Goal: Task Accomplishment & Management: Use online tool/utility

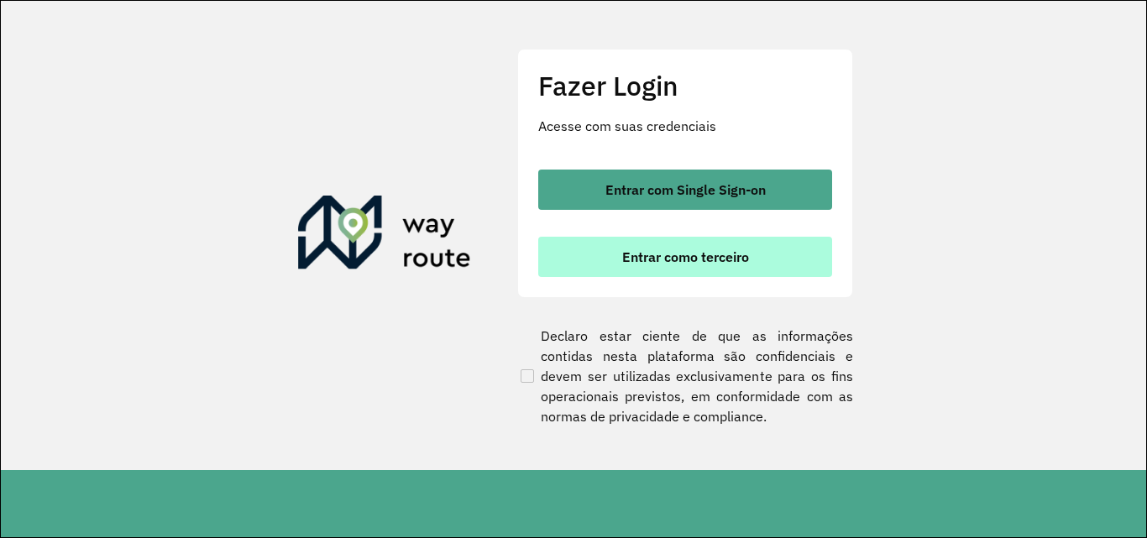
drag, startPoint x: 637, startPoint y: 249, endPoint x: 646, endPoint y: 245, distance: 9.0
click at [646, 245] on button "Entrar como terceiro" at bounding box center [685, 257] width 294 height 40
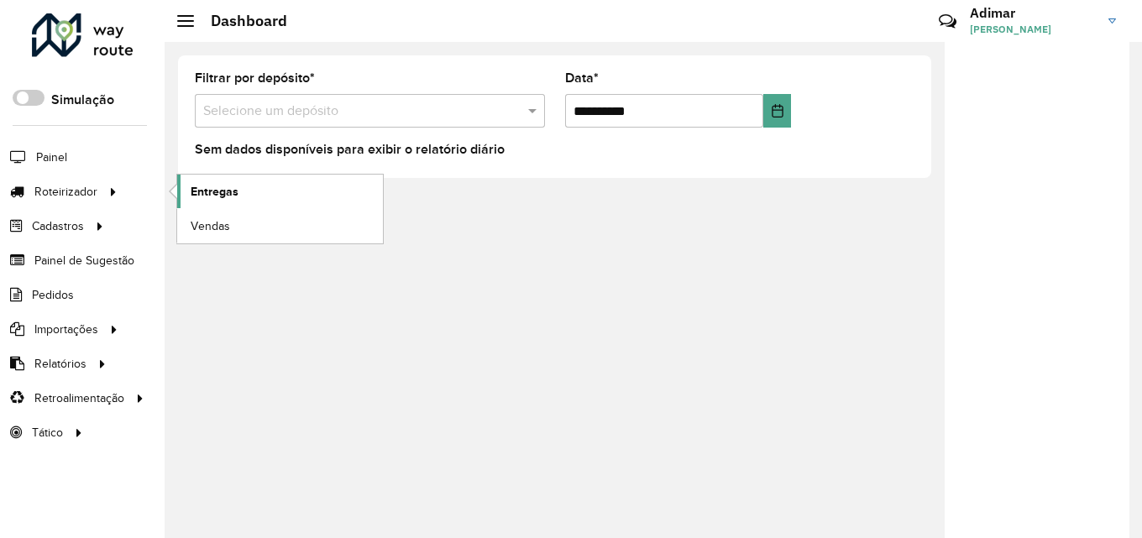
click at [227, 194] on span "Entregas" at bounding box center [215, 192] width 48 height 18
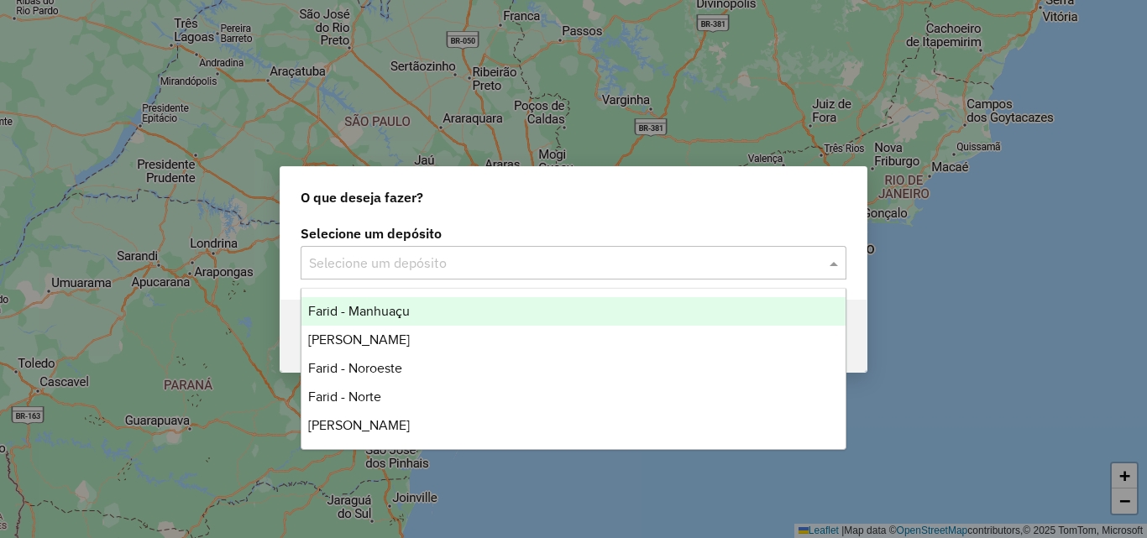
click at [515, 265] on input "text" at bounding box center [557, 264] width 496 height 20
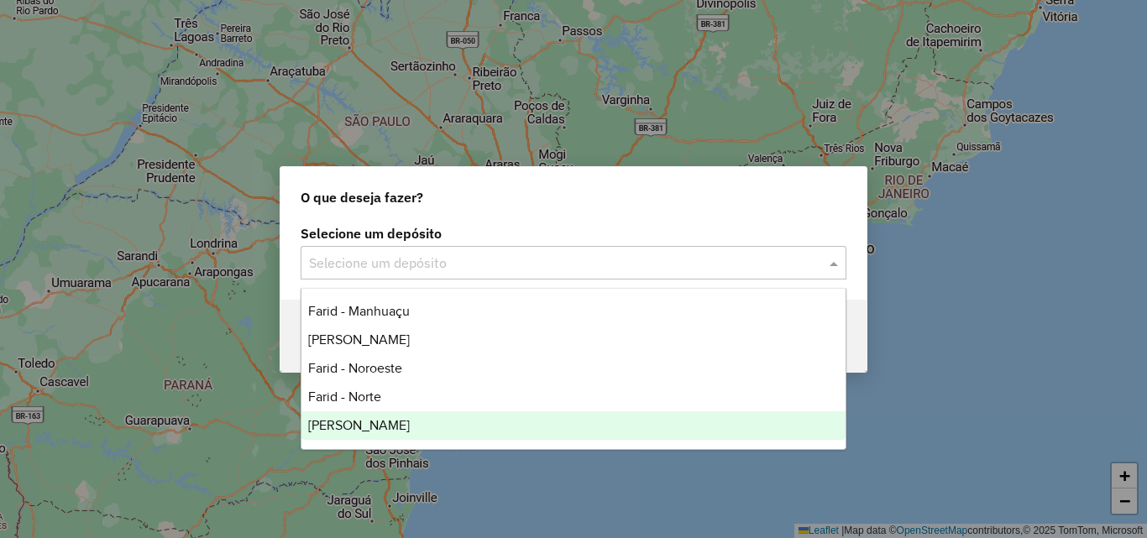
click at [407, 430] on div "[PERSON_NAME]" at bounding box center [574, 426] width 544 height 29
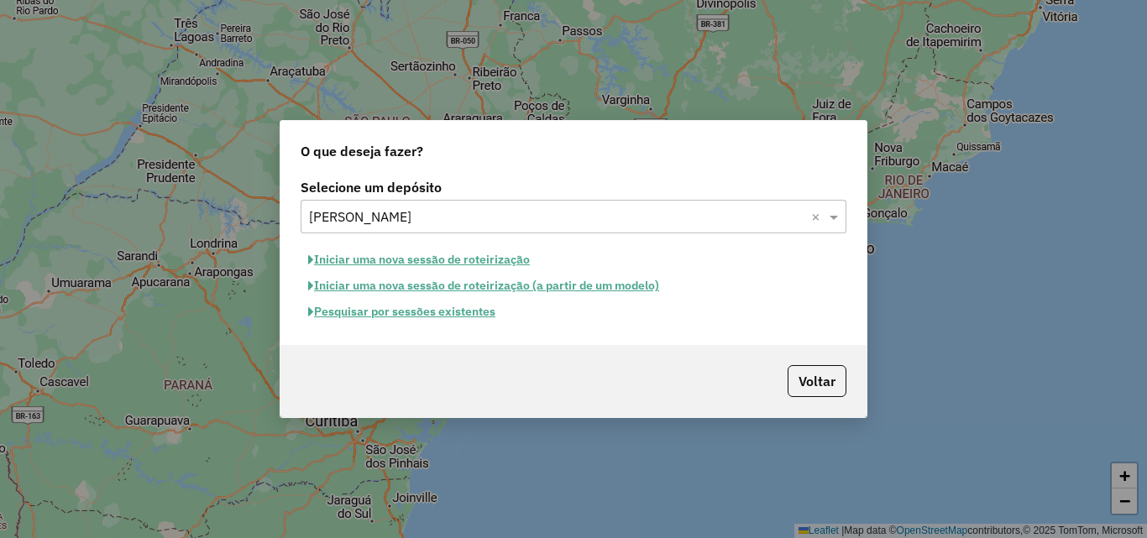
click at [427, 264] on button "Iniciar uma nova sessão de roteirização" at bounding box center [419, 260] width 237 height 26
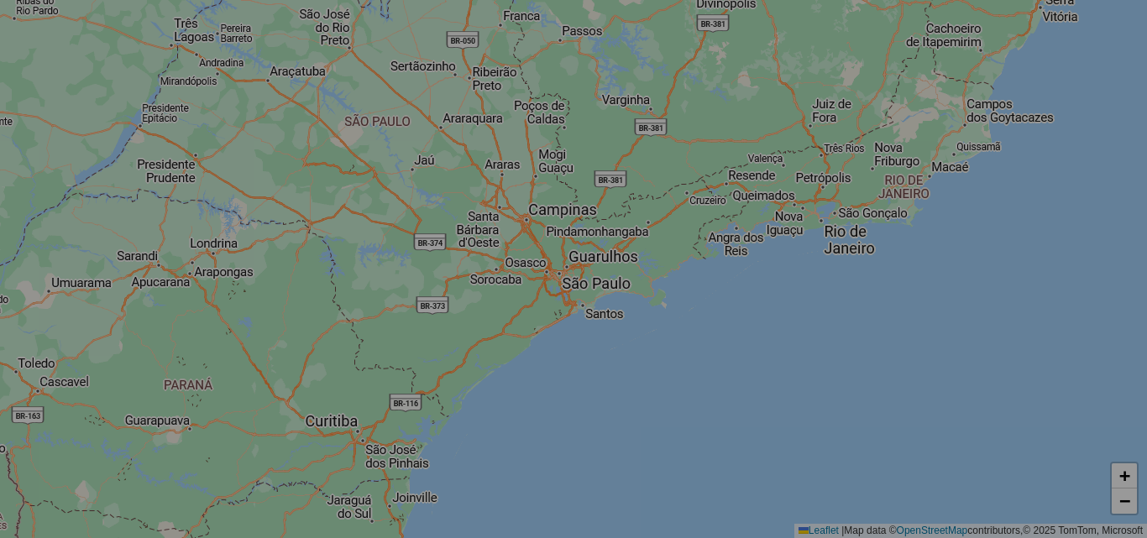
select select "*"
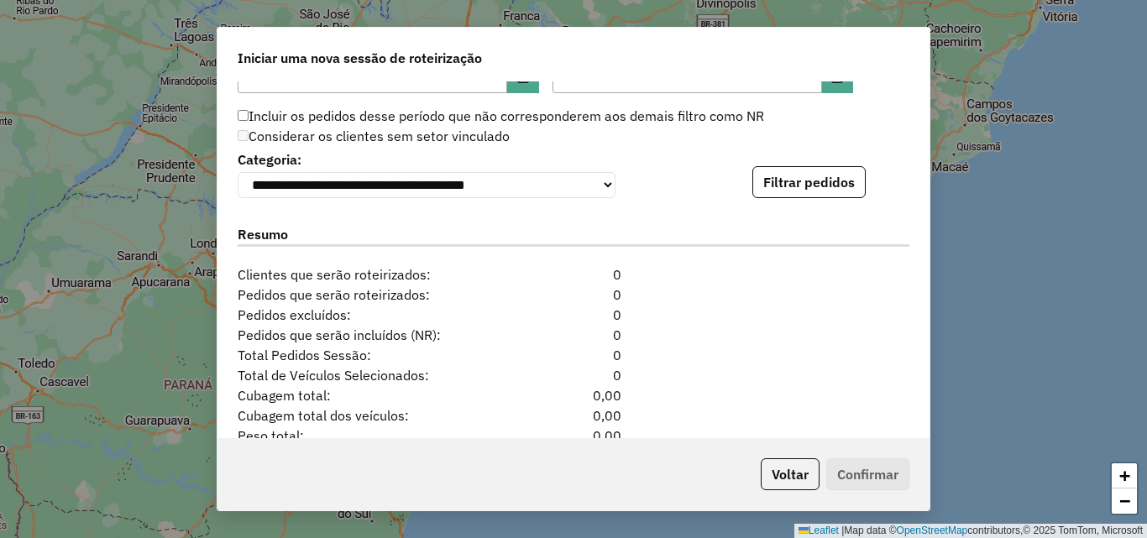
scroll to position [1773, 0]
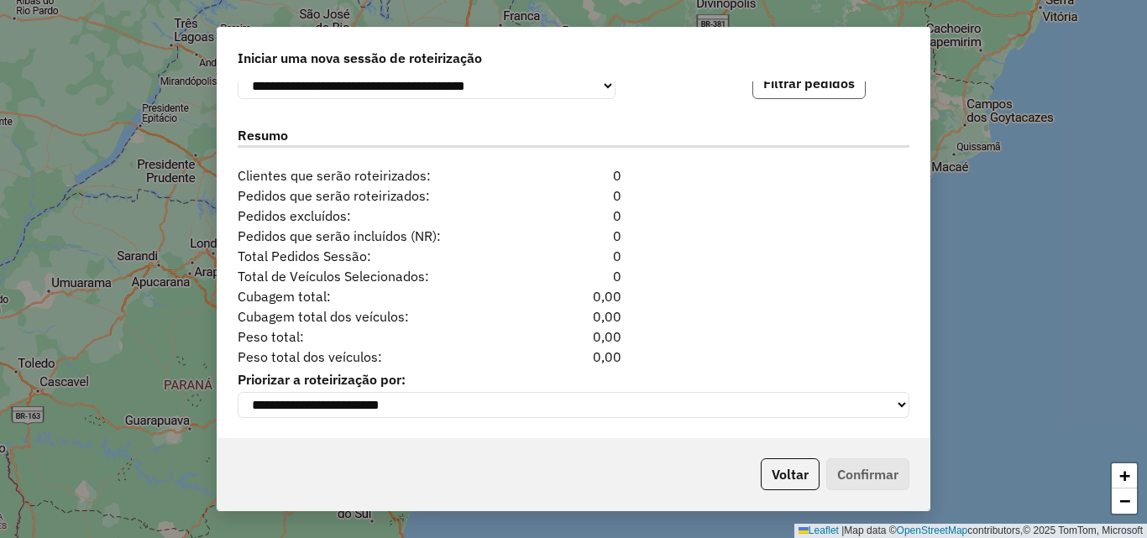
click at [792, 90] on button "Filtrar pedidos" at bounding box center [809, 83] width 113 height 32
click at [886, 469] on p-footer "Voltar Confirmar" at bounding box center [831, 475] width 155 height 32
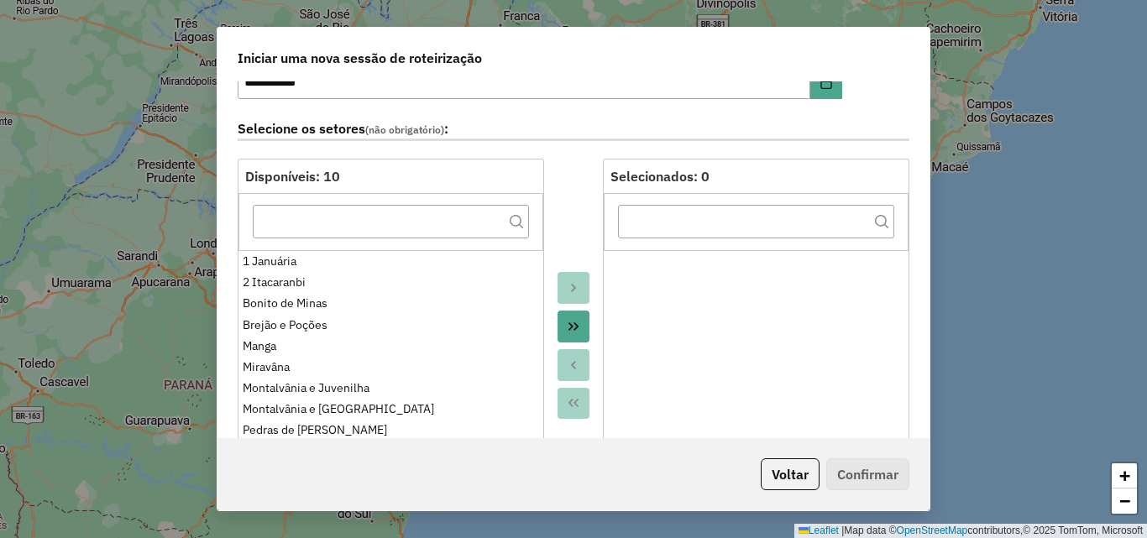
scroll to position [0, 0]
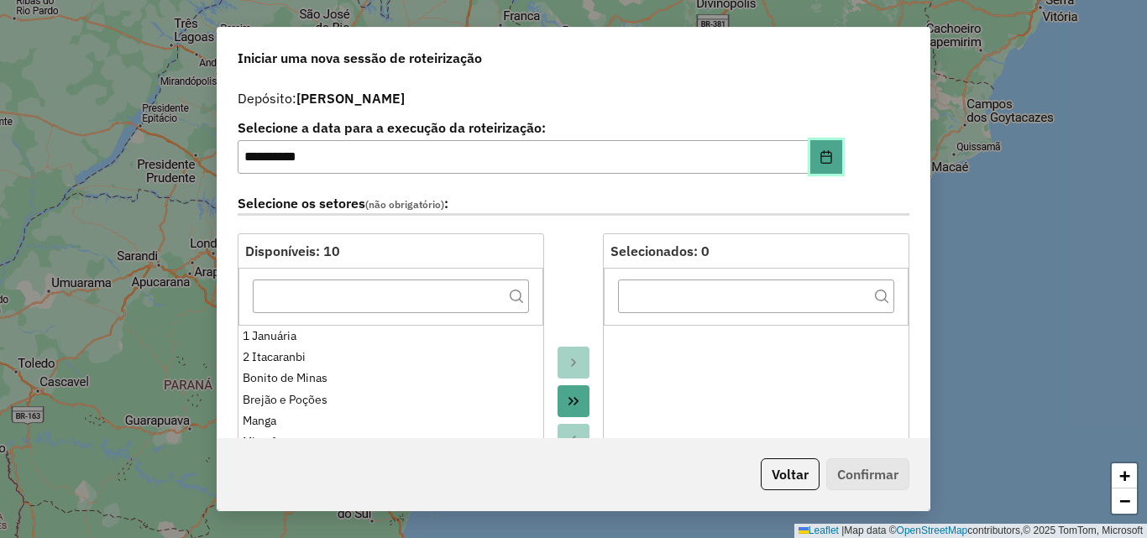
click at [825, 160] on icon "Choose Date" at bounding box center [826, 156] width 13 height 13
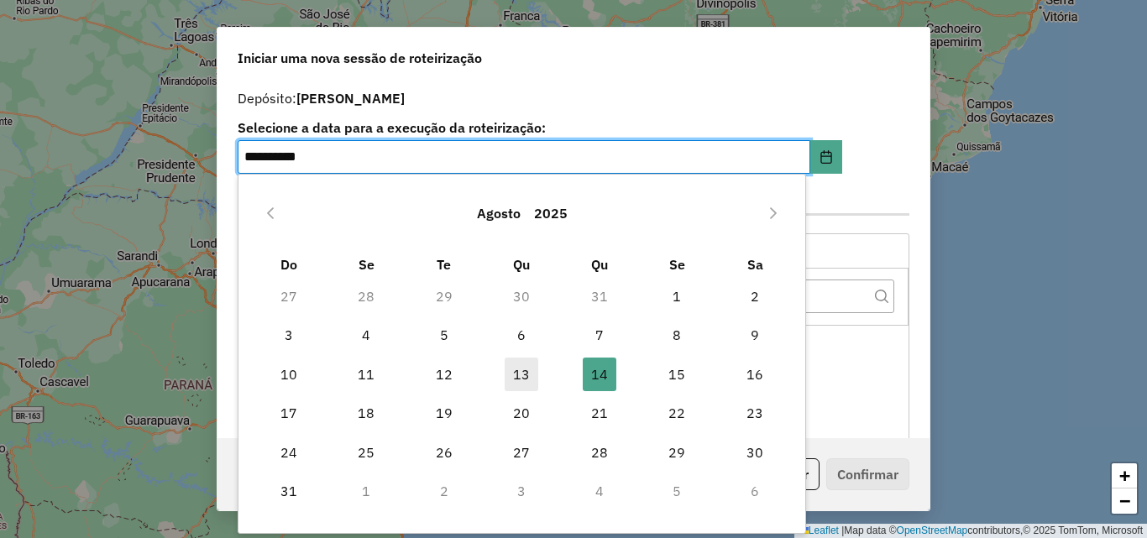
click at [515, 385] on span "13" at bounding box center [522, 375] width 34 height 34
type input "**********"
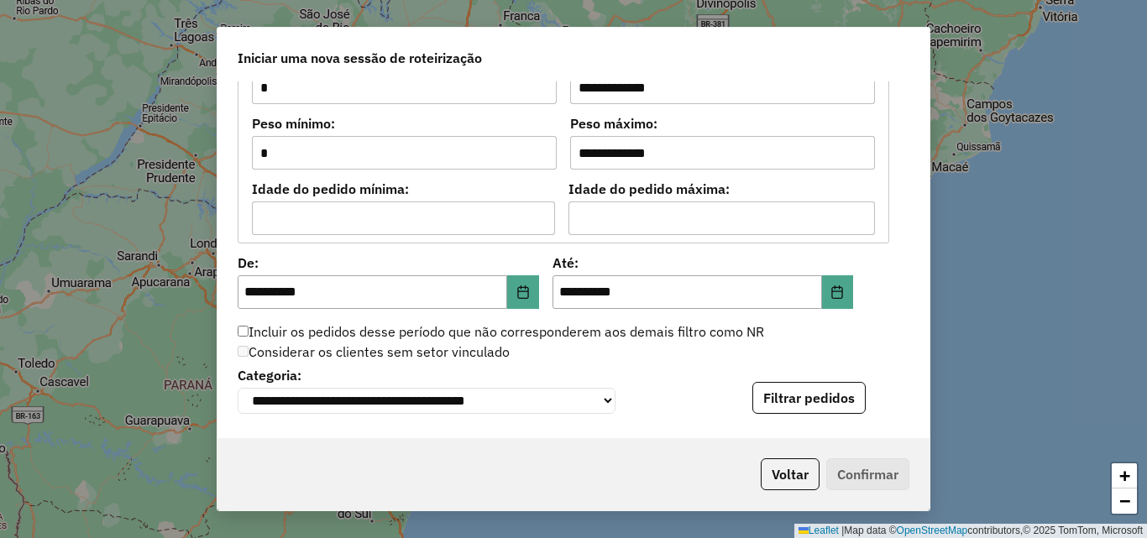
scroll to position [1764, 0]
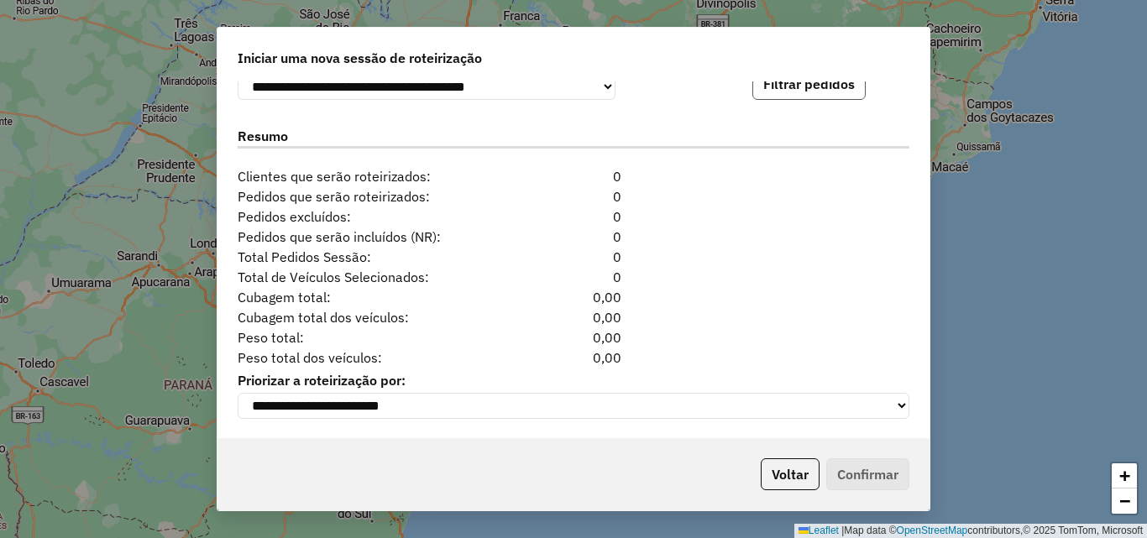
click at [800, 100] on button "Filtrar pedidos" at bounding box center [809, 84] width 113 height 32
click at [868, 470] on p-footer "Voltar Confirmar" at bounding box center [831, 475] width 155 height 32
drag, startPoint x: 774, startPoint y: 484, endPoint x: 787, endPoint y: 480, distance: 13.0
click at [787, 480] on button "Voltar" at bounding box center [790, 475] width 59 height 32
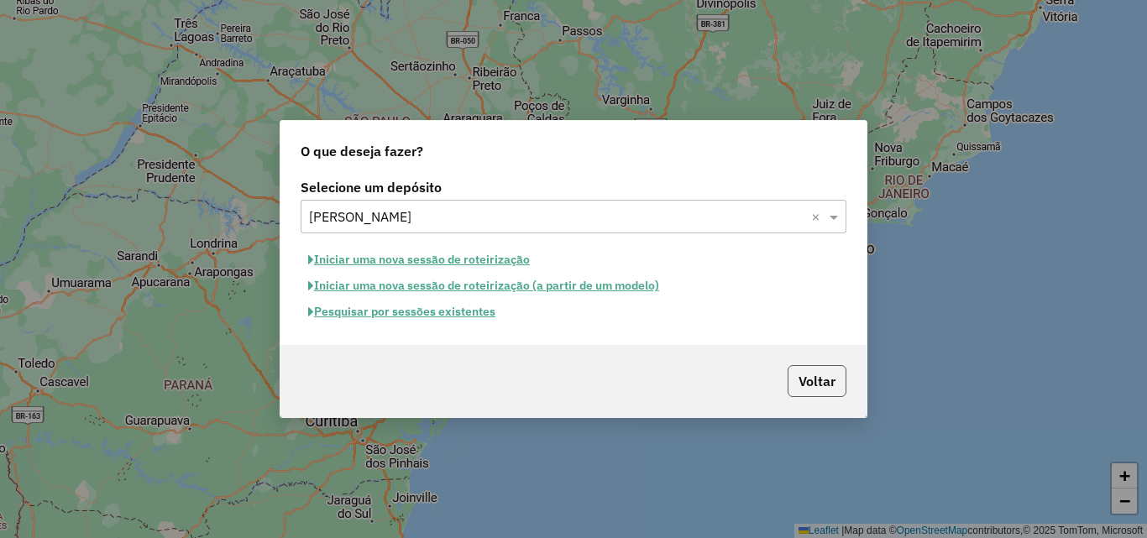
click at [826, 395] on button "Voltar" at bounding box center [817, 381] width 59 height 32
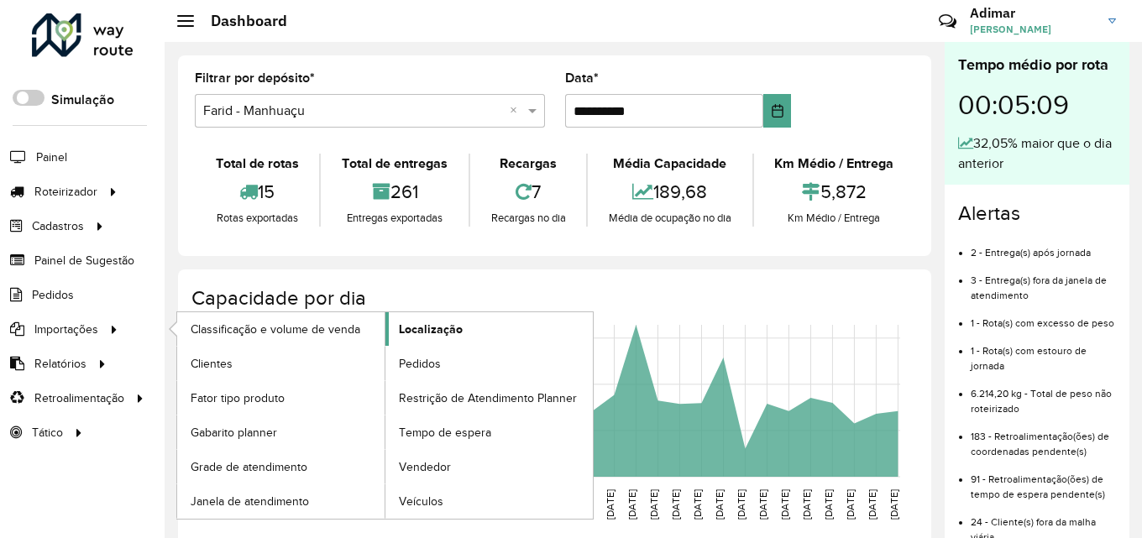
click at [446, 326] on span "Localização" at bounding box center [431, 330] width 64 height 18
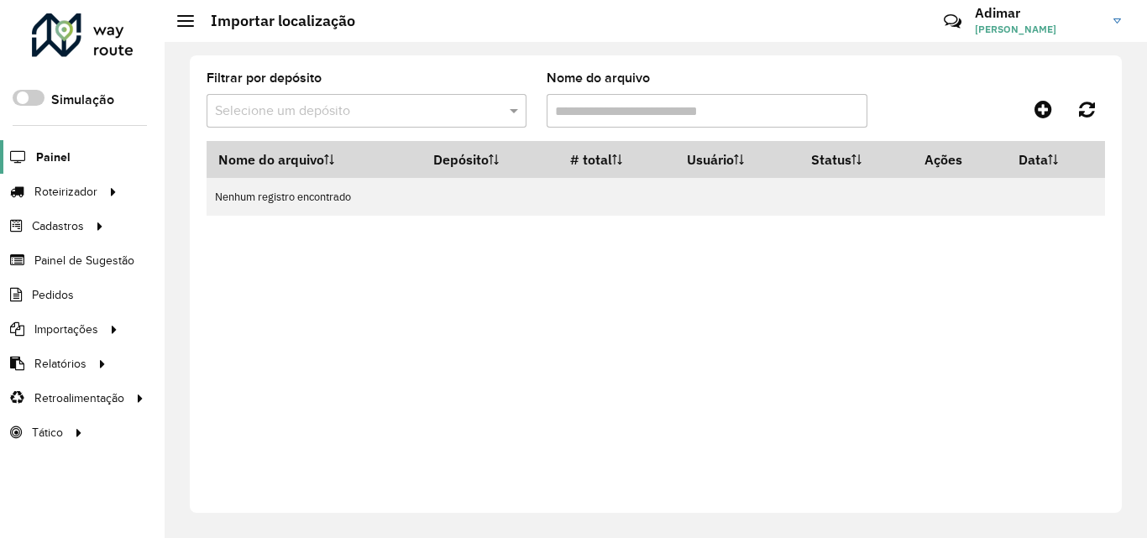
click at [56, 160] on span "Painel" at bounding box center [53, 158] width 34 height 18
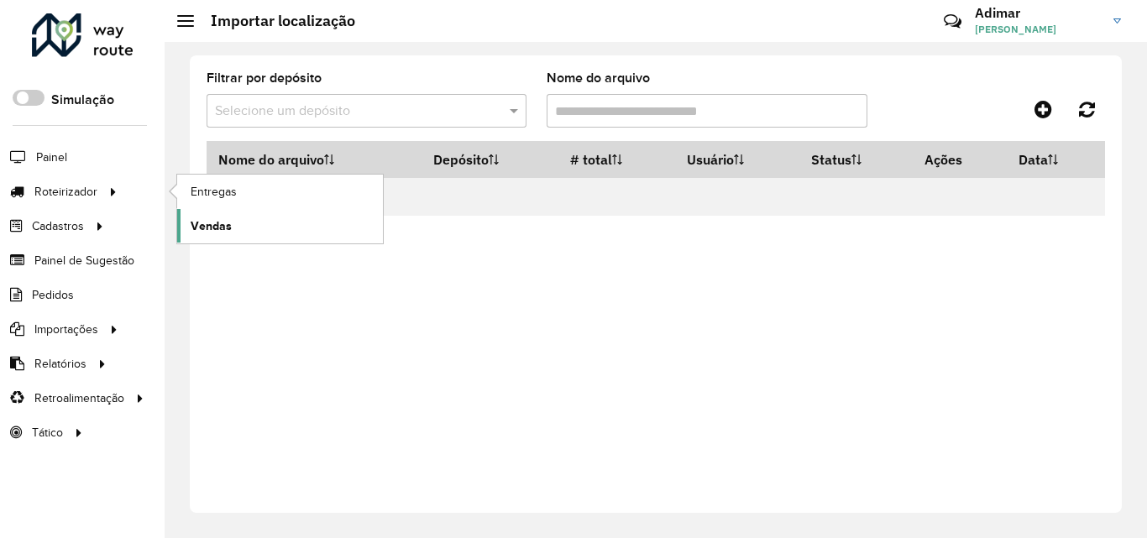
click at [213, 223] on span "Vendas" at bounding box center [211, 227] width 41 height 18
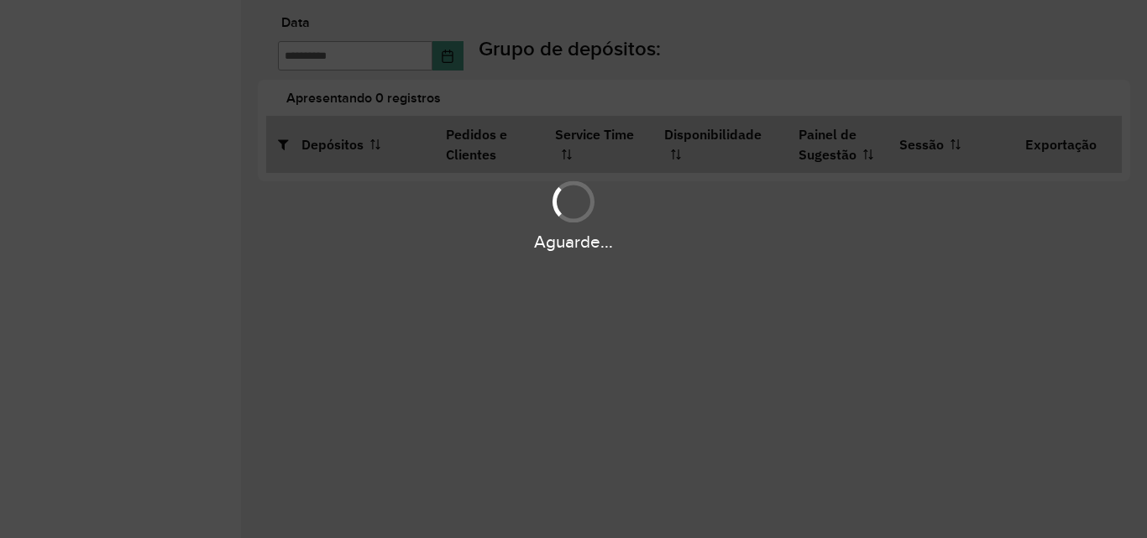
type input "**********"
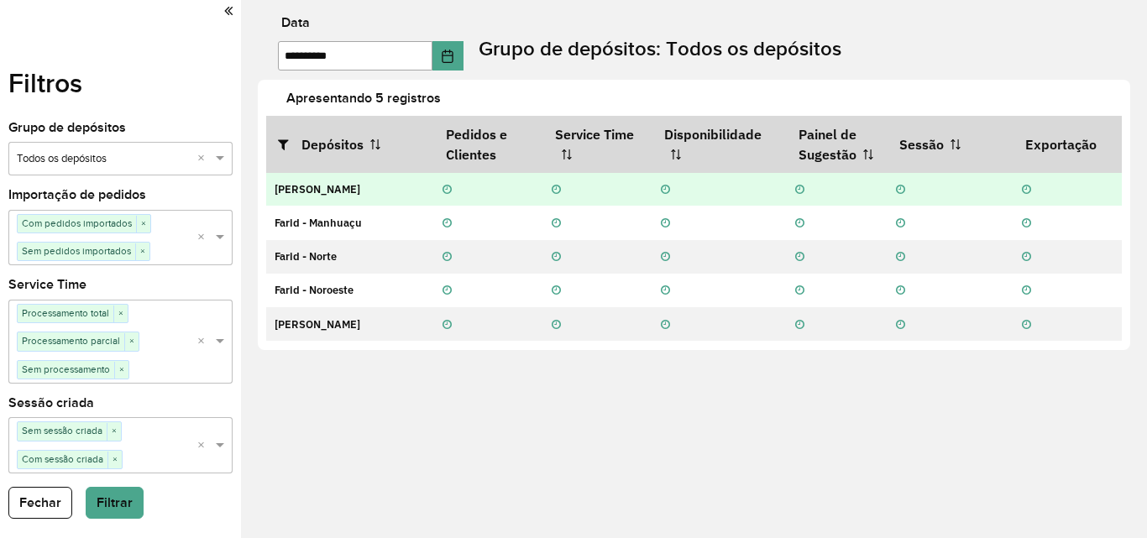
click at [304, 185] on strong "[PERSON_NAME]" at bounding box center [318, 189] width 86 height 14
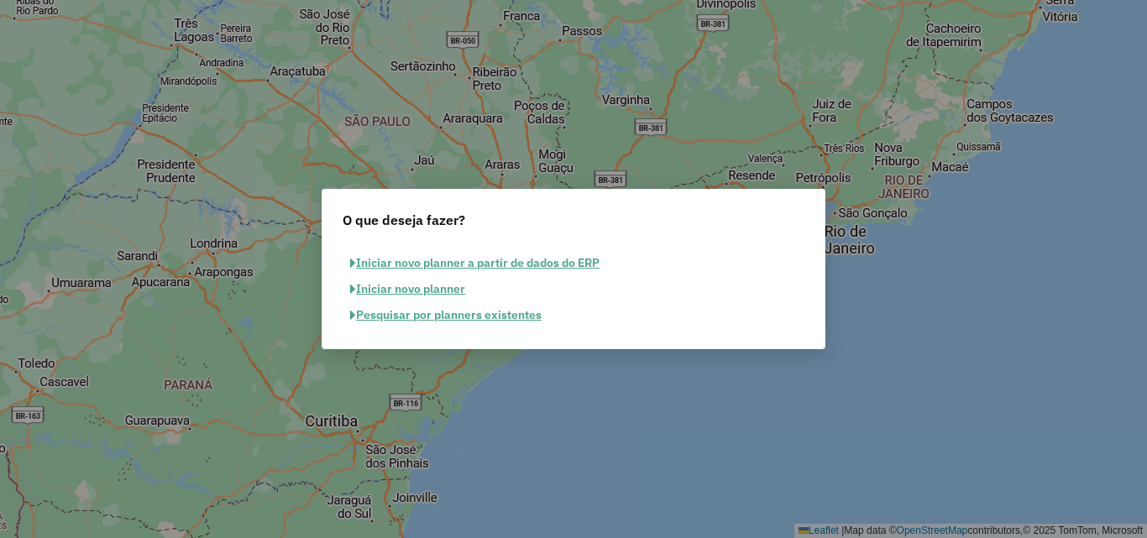
click at [444, 293] on button "Iniciar novo planner" at bounding box center [408, 289] width 130 height 26
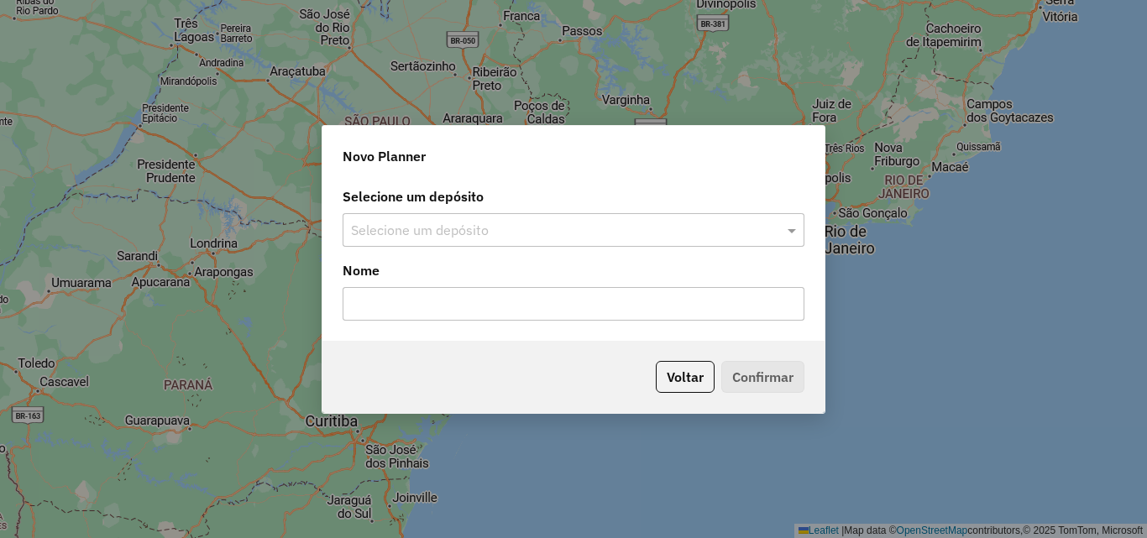
click at [438, 221] on input "text" at bounding box center [557, 231] width 412 height 20
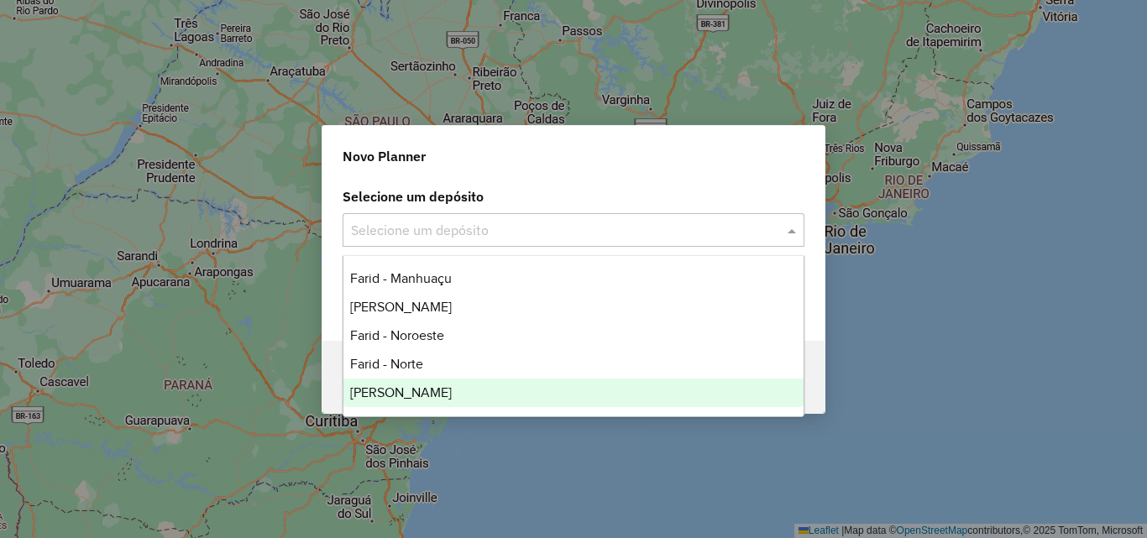
click at [445, 385] on div "Farid Januaria" at bounding box center [574, 393] width 460 height 29
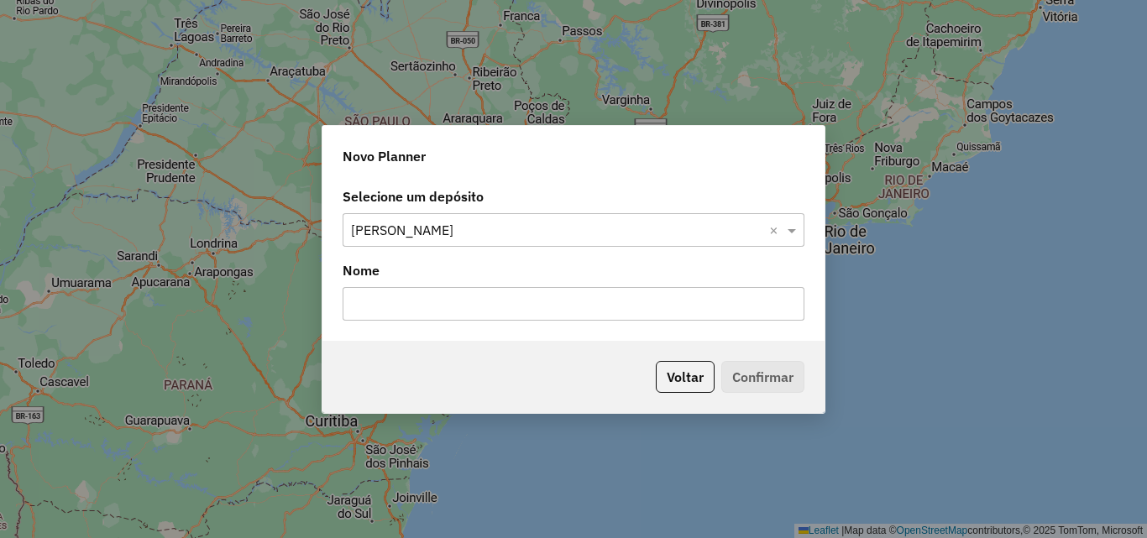
click at [424, 300] on input "text" at bounding box center [574, 304] width 462 height 34
type input "*****"
click at [774, 373] on button "Confirmar" at bounding box center [762, 377] width 83 height 32
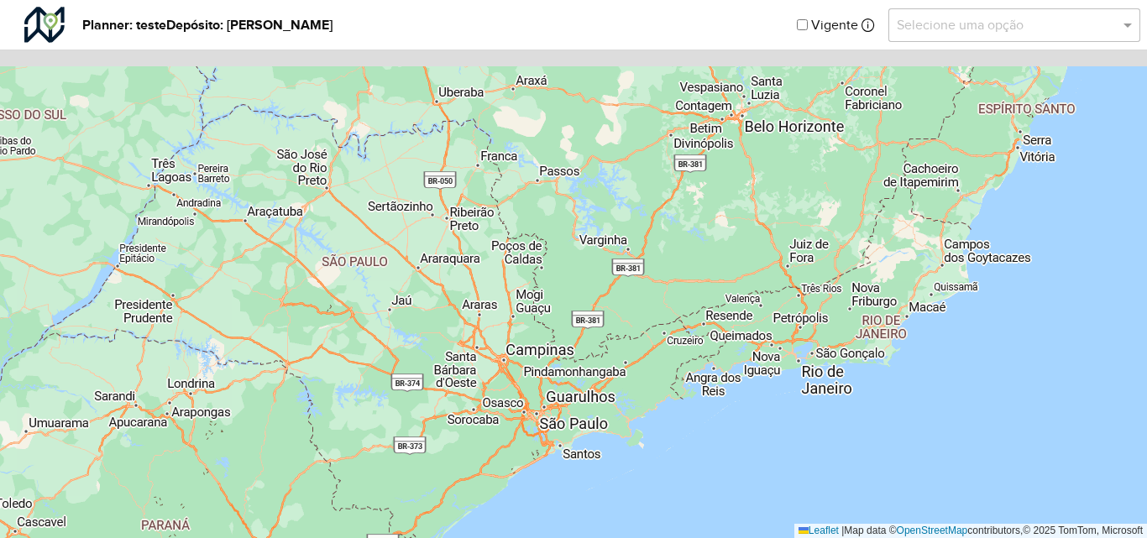
drag, startPoint x: 738, startPoint y: 208, endPoint x: 679, endPoint y: 390, distance: 191.0
click at [679, 390] on div "Leaflet | Map data © OpenStreetMap contributors,© 2025 TomTom, Microsoft" at bounding box center [573, 269] width 1147 height 538
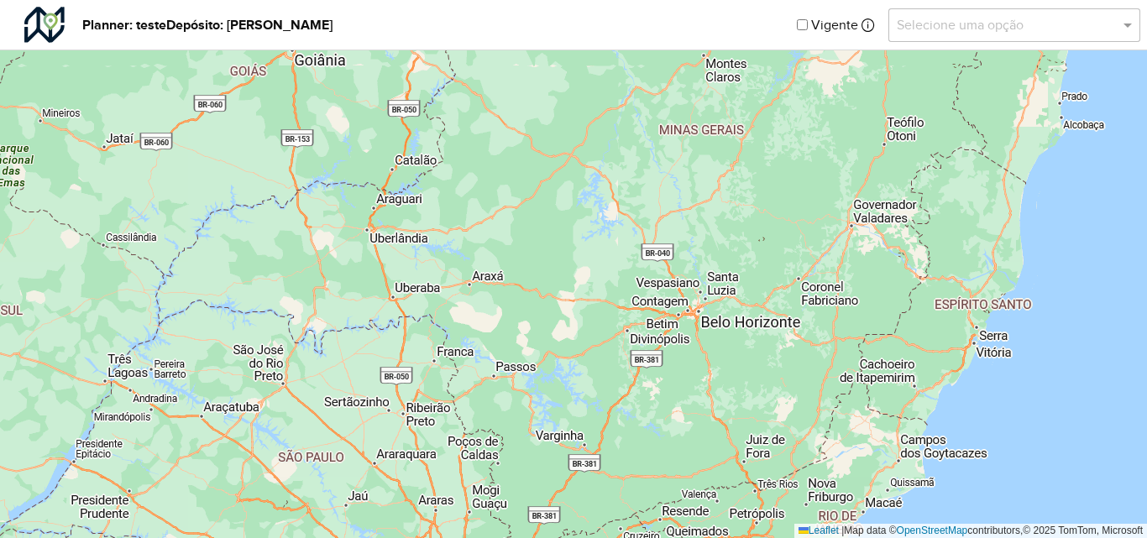
drag, startPoint x: 563, startPoint y: 221, endPoint x: 524, endPoint y: 396, distance: 178.9
click at [524, 396] on div "Leaflet | Map data © OpenStreetMap contributors,© 2025 TomTom, Microsoft" at bounding box center [573, 269] width 1147 height 538
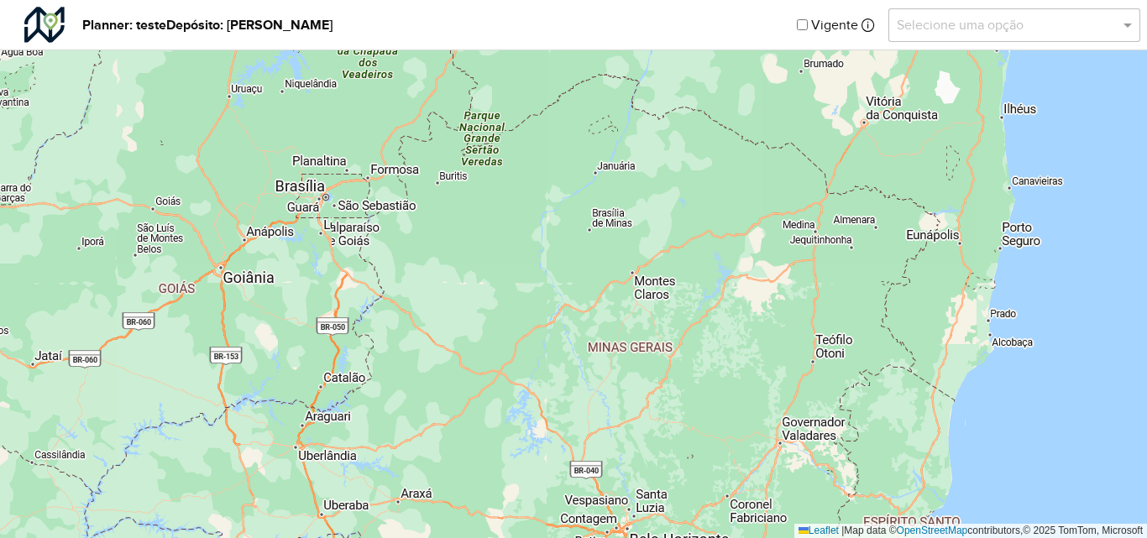
drag, startPoint x: 625, startPoint y: 202, endPoint x: 558, endPoint y: 418, distance: 226.1
click at [557, 419] on div "Leaflet | Map data © OpenStreetMap contributors,© 2025 TomTom, Microsoft" at bounding box center [573, 269] width 1147 height 538
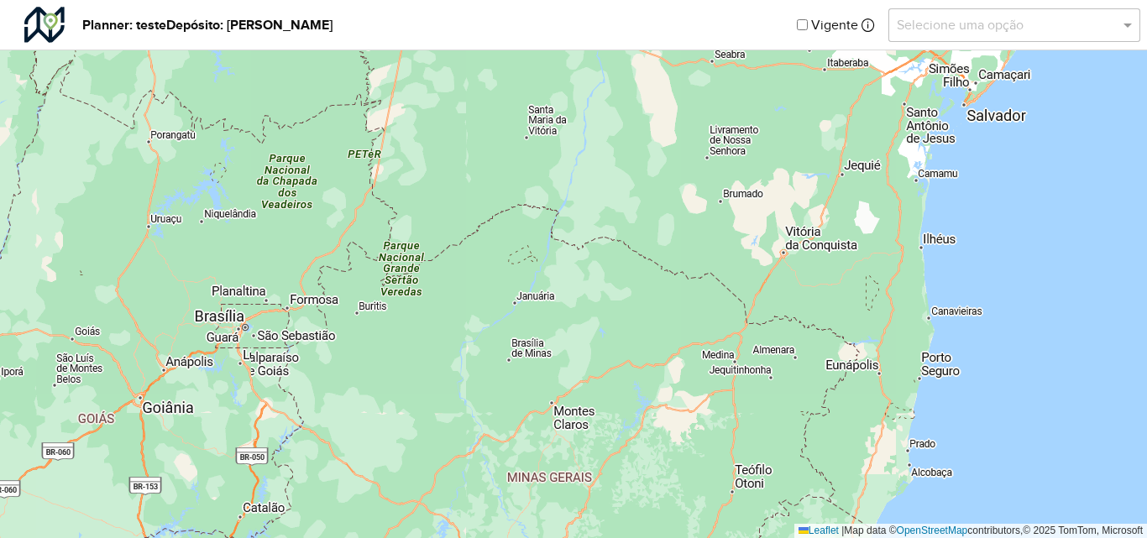
drag, startPoint x: 517, startPoint y: 284, endPoint x: 434, endPoint y: 415, distance: 155.2
click at [434, 415] on div "Leaflet | Map data © OpenStreetMap contributors,© 2025 TomTom, Microsoft" at bounding box center [573, 269] width 1147 height 538
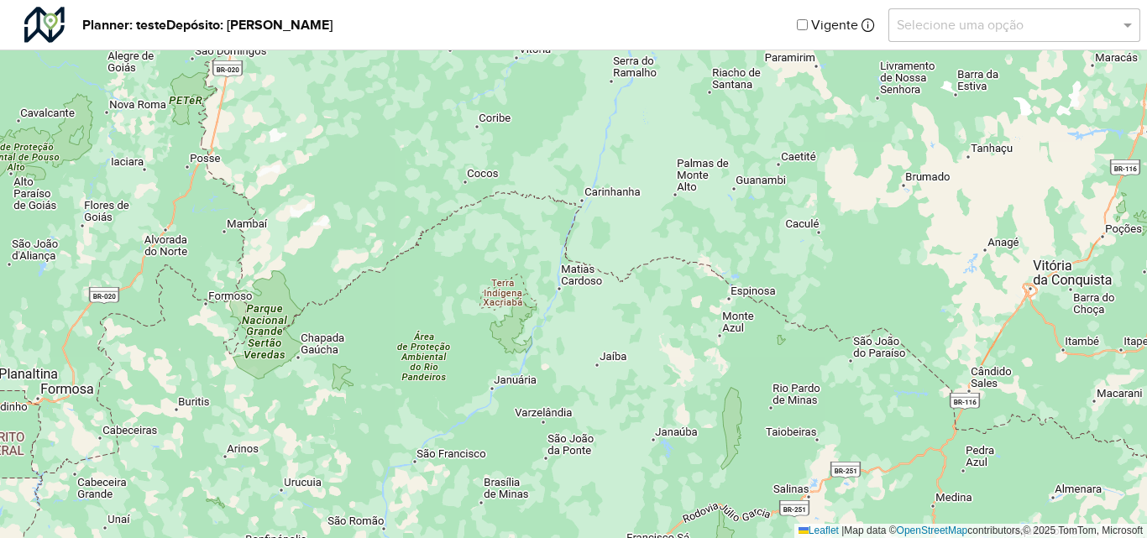
drag, startPoint x: 548, startPoint y: 233, endPoint x: 519, endPoint y: 344, distance: 114.5
click at [519, 344] on div "Leaflet | Map data © OpenStreetMap contributors,© 2025 TomTom, Microsoft" at bounding box center [573, 269] width 1147 height 538
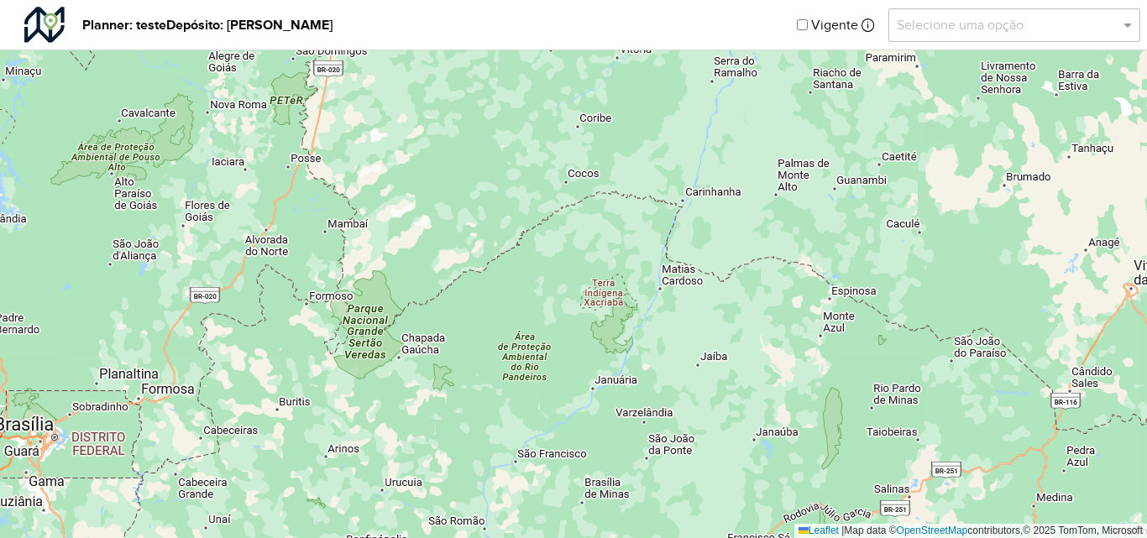
drag, startPoint x: 619, startPoint y: 373, endPoint x: 697, endPoint y: 349, distance: 81.8
click at [697, 349] on div "Leaflet | Map data © OpenStreetMap contributors,© 2025 TomTom, Microsoft" at bounding box center [573, 269] width 1147 height 538
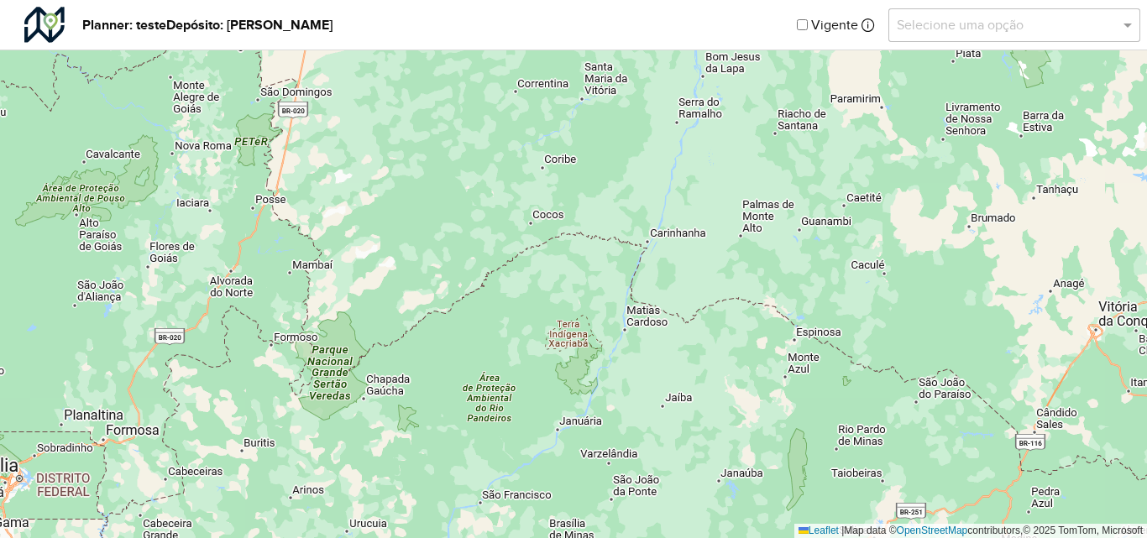
drag, startPoint x: 588, startPoint y: 249, endPoint x: 553, endPoint y: 291, distance: 54.8
click at [553, 291] on div "Leaflet | Map data © OpenStreetMap contributors,© 2025 TomTom, Microsoft" at bounding box center [573, 269] width 1147 height 538
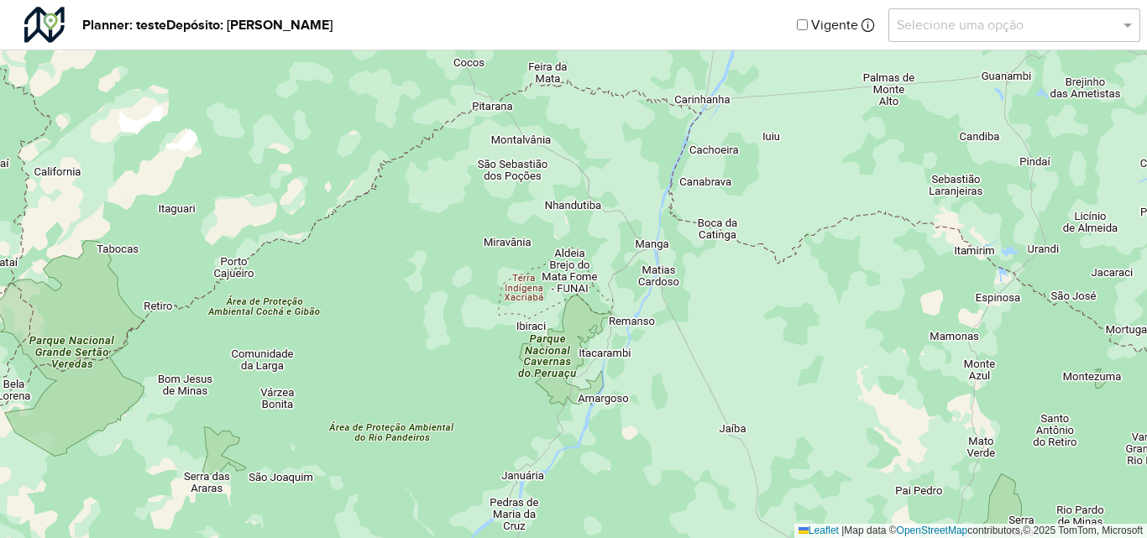
drag, startPoint x: 615, startPoint y: 304, endPoint x: 618, endPoint y: 166, distance: 137.8
click at [618, 166] on div "Leaflet | Map data © OpenStreetMap contributors,© 2025 TomTom, Microsoft" at bounding box center [573, 269] width 1147 height 538
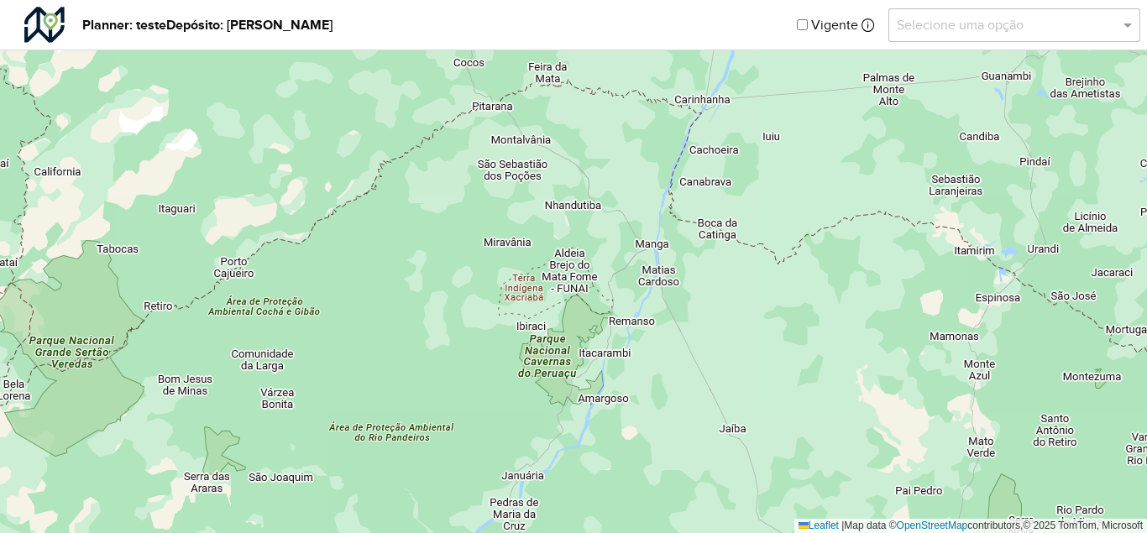
click at [1007, 29] on input "text" at bounding box center [998, 25] width 202 height 20
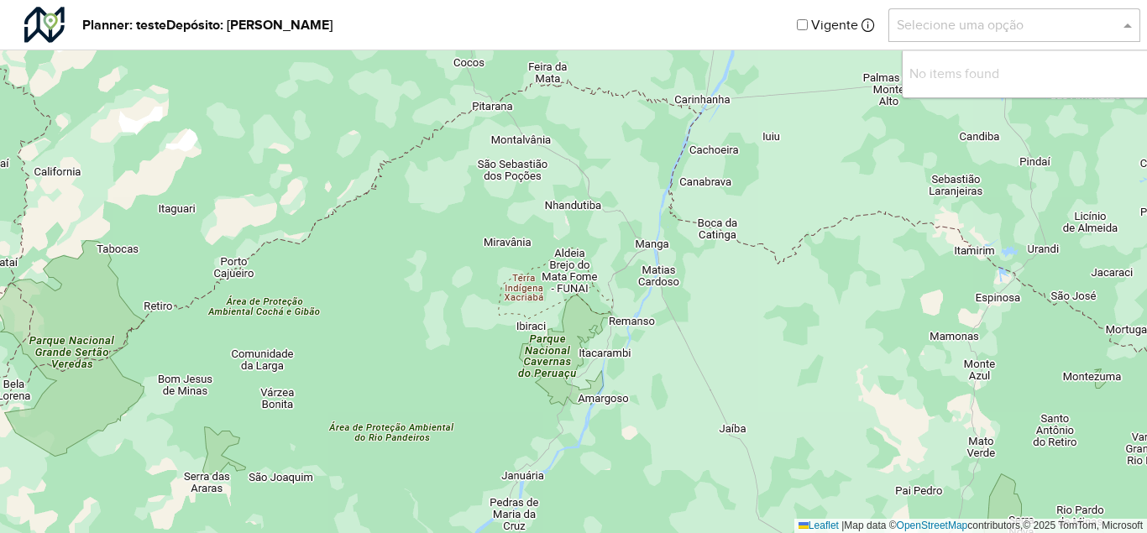
click at [697, 19] on div "Planner: teste Depósito: Farid Januaria Vigente Selecione uma opção" at bounding box center [573, 25] width 1147 height 50
